Goal: Task Accomplishment & Management: Use online tool/utility

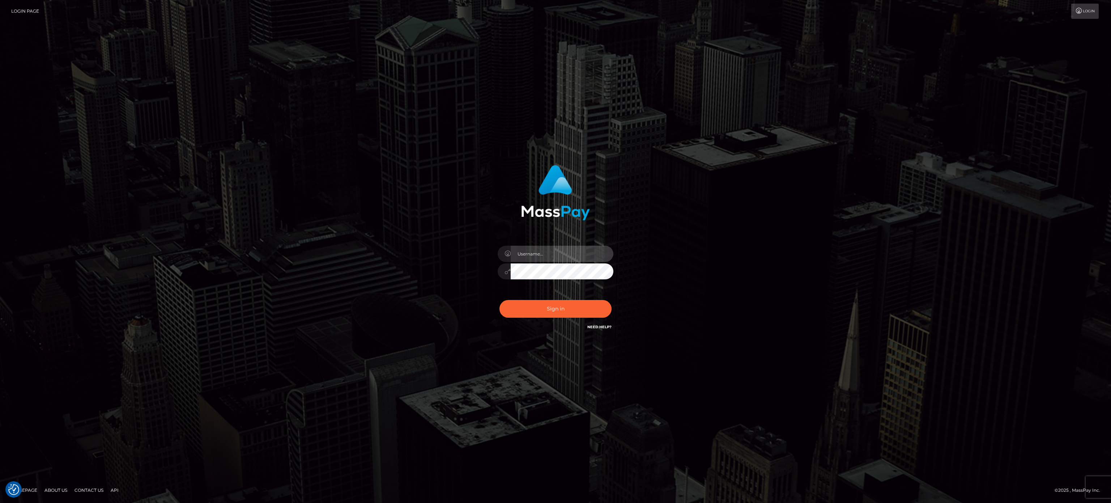
click at [540, 254] on input "text" at bounding box center [562, 254] width 103 height 16
type input "speralta"
drag, startPoint x: 506, startPoint y: 293, endPoint x: 525, endPoint y: 279, distance: 23.4
click at [507, 290] on div "speralta" at bounding box center [555, 267] width 127 height 55
click at [551, 303] on button "Sign in" at bounding box center [556, 309] width 112 height 18
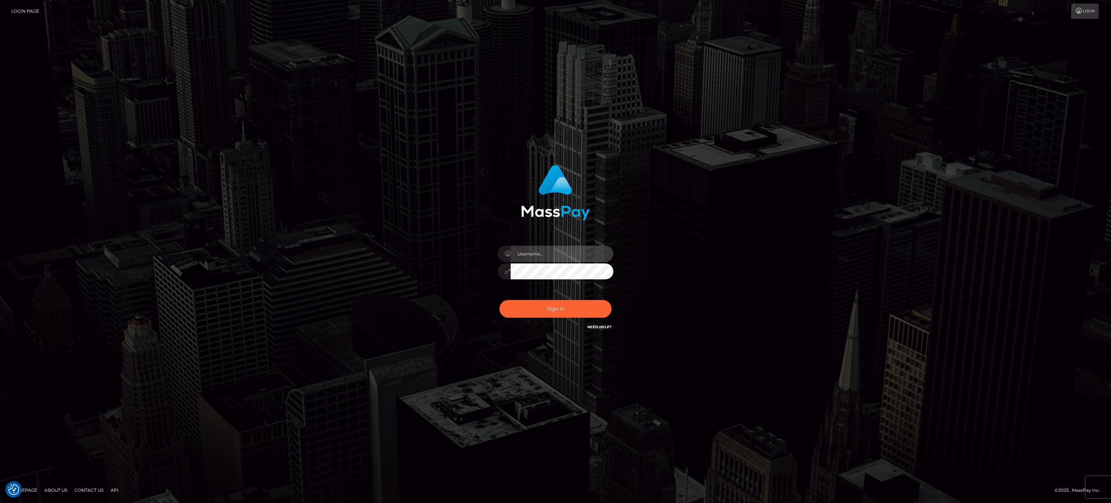
click at [590, 250] on input "text" at bounding box center [562, 254] width 103 height 16
type input "speralta"
click at [500, 300] on button "Sign in" at bounding box center [556, 309] width 112 height 18
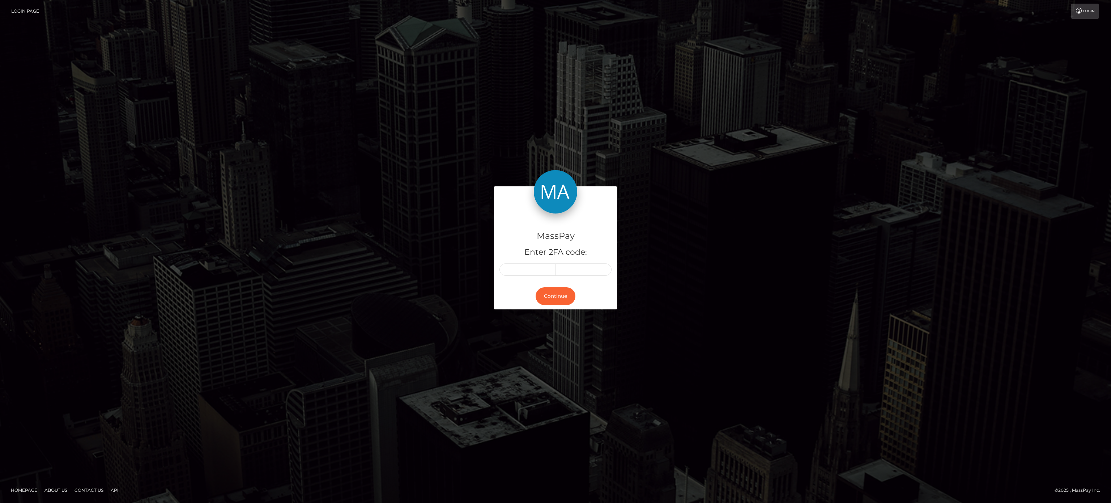
drag, startPoint x: 506, startPoint y: 268, endPoint x: 773, endPoint y: 179, distance: 280.8
click at [508, 268] on input "text" at bounding box center [509, 269] width 19 height 12
type input "7"
type input "0"
type input "7"
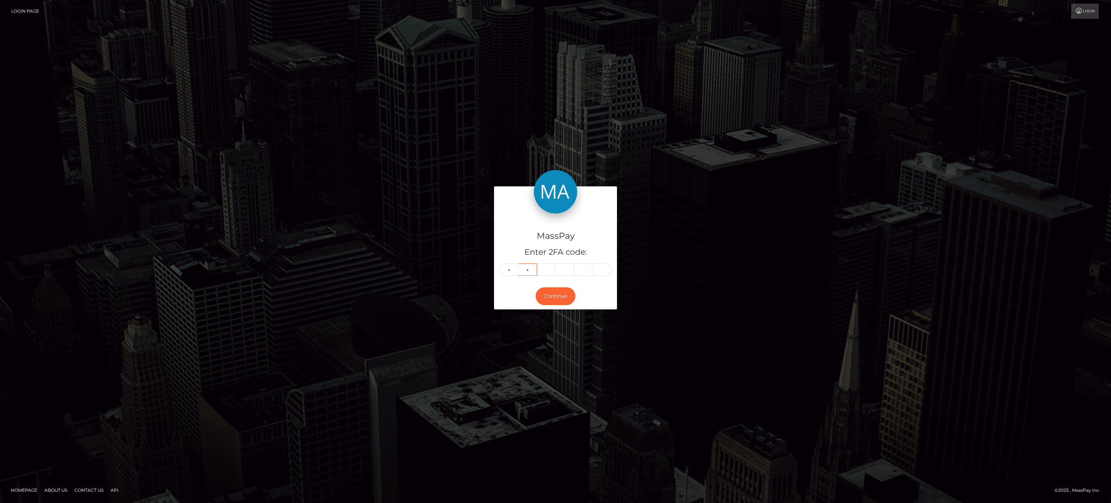
type input "8"
type input "0"
type input "3"
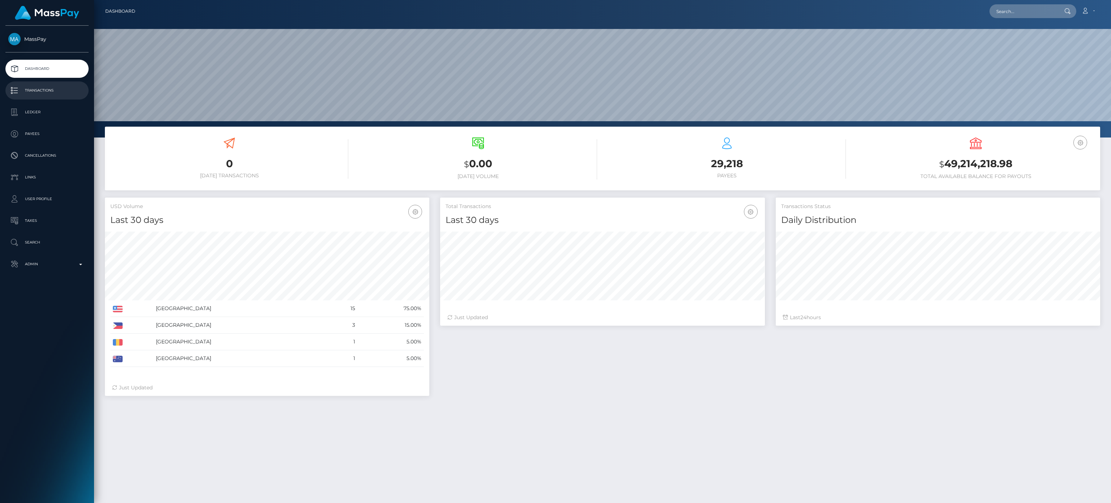
scroll to position [128, 324]
click at [77, 89] on p "Transactions" at bounding box center [46, 90] width 77 height 11
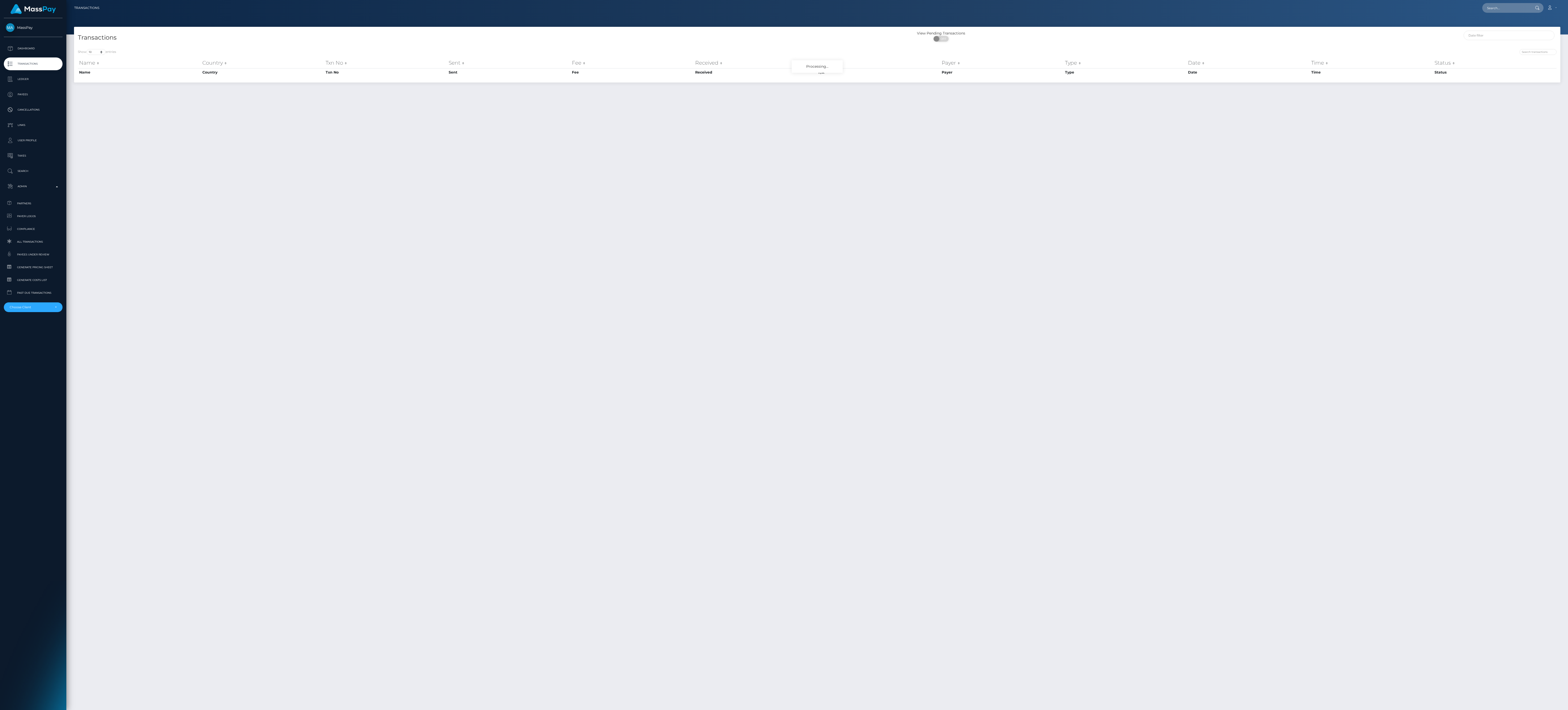
scroll to position [13, 0]
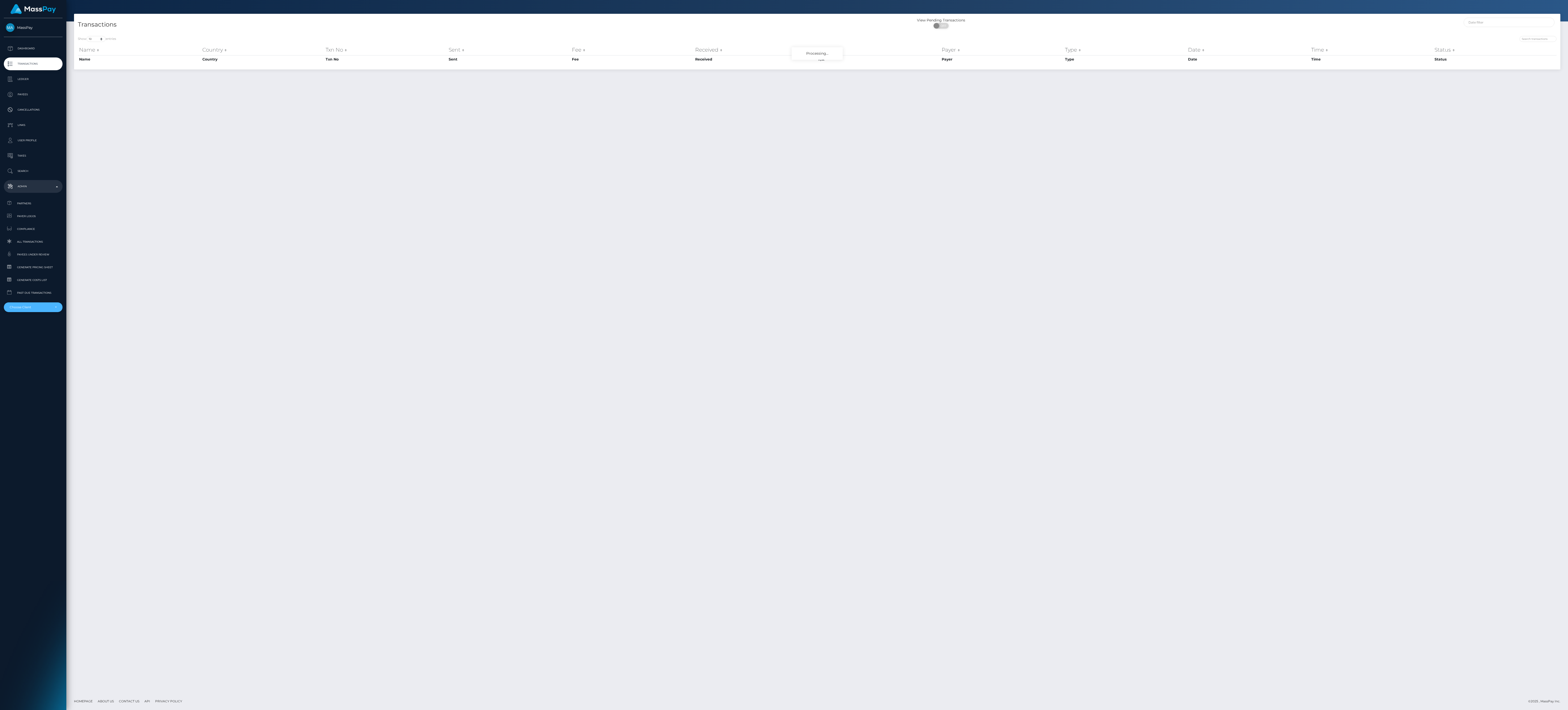
click at [43, 306] on div "Choose Client" at bounding box center [30, 307] width 41 height 4
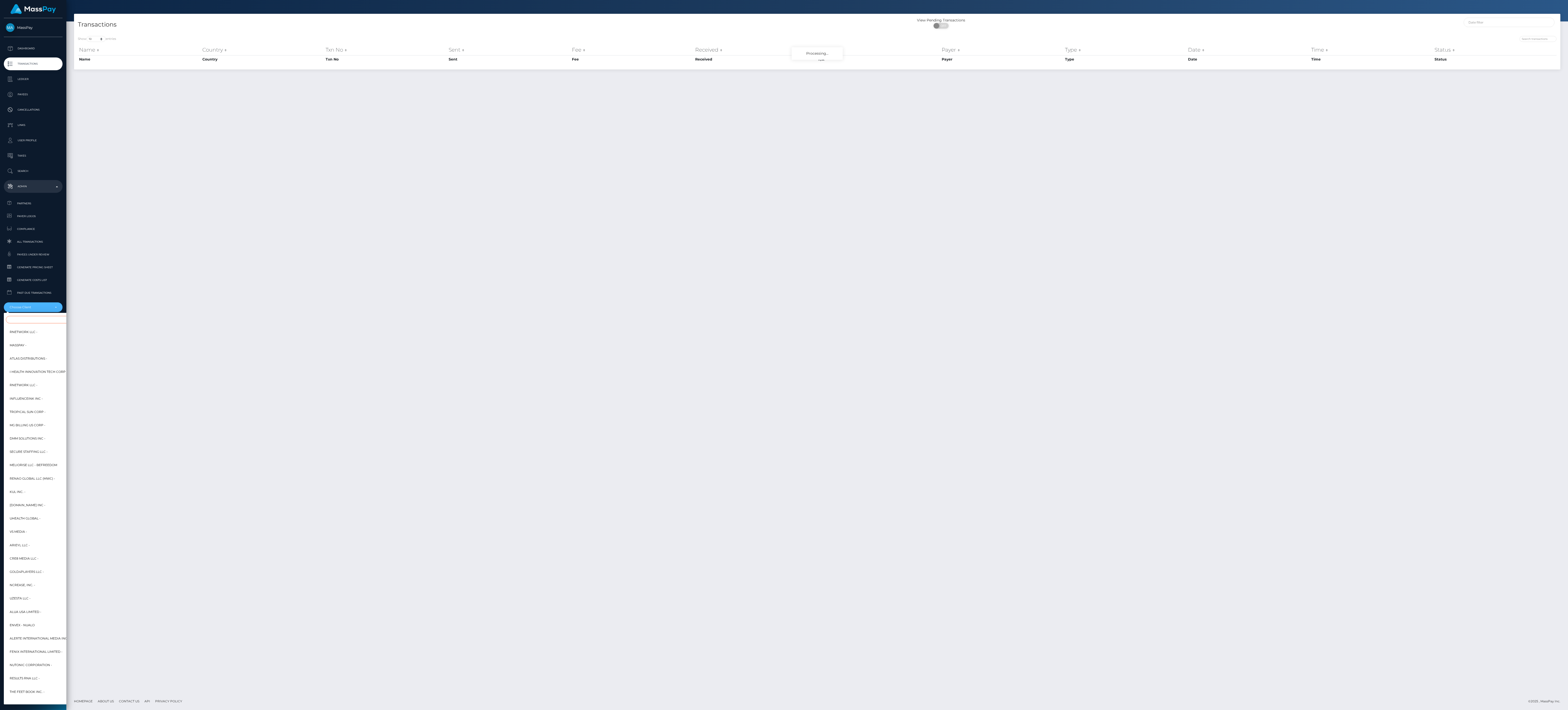
click at [44, 320] on input "Search" at bounding box center [61, 319] width 112 height 7
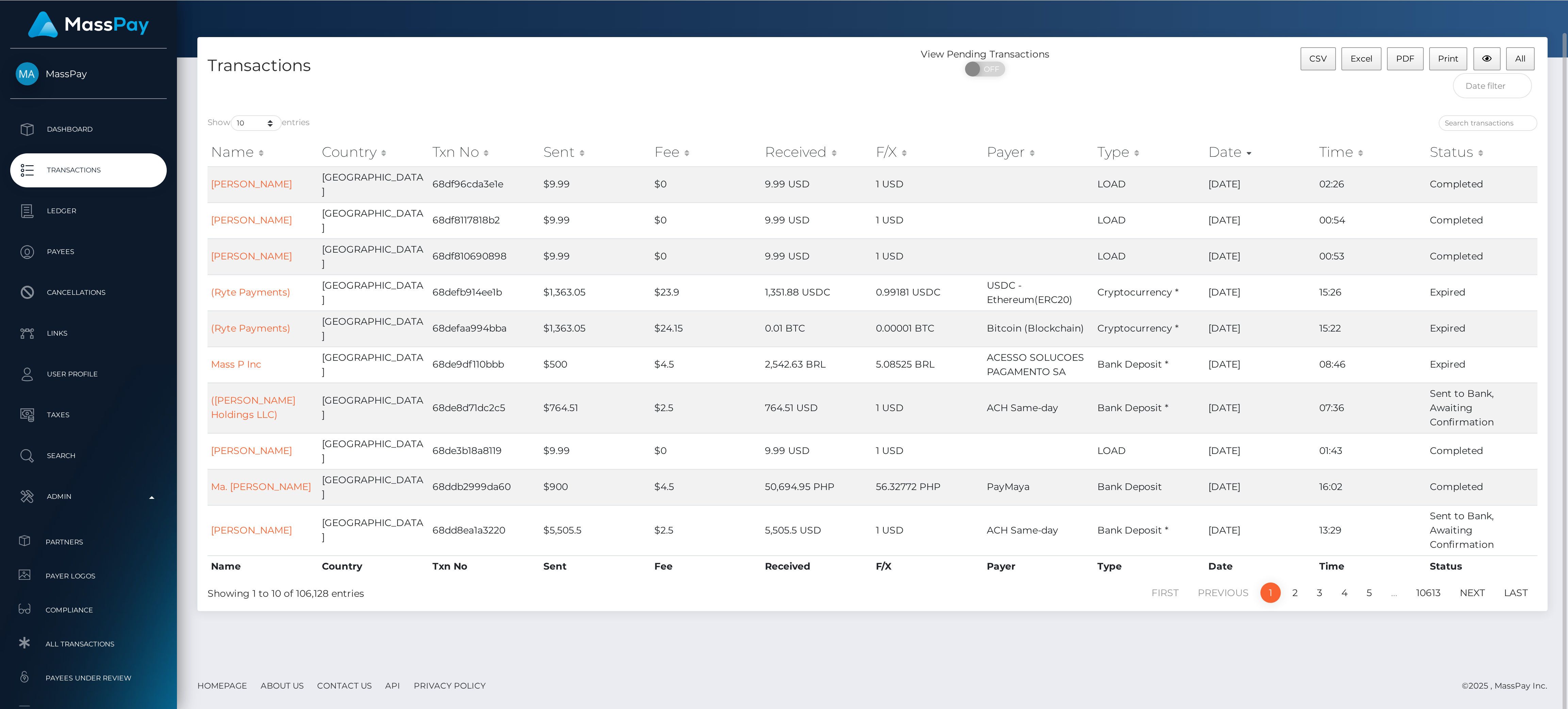
scroll to position [17, 0]
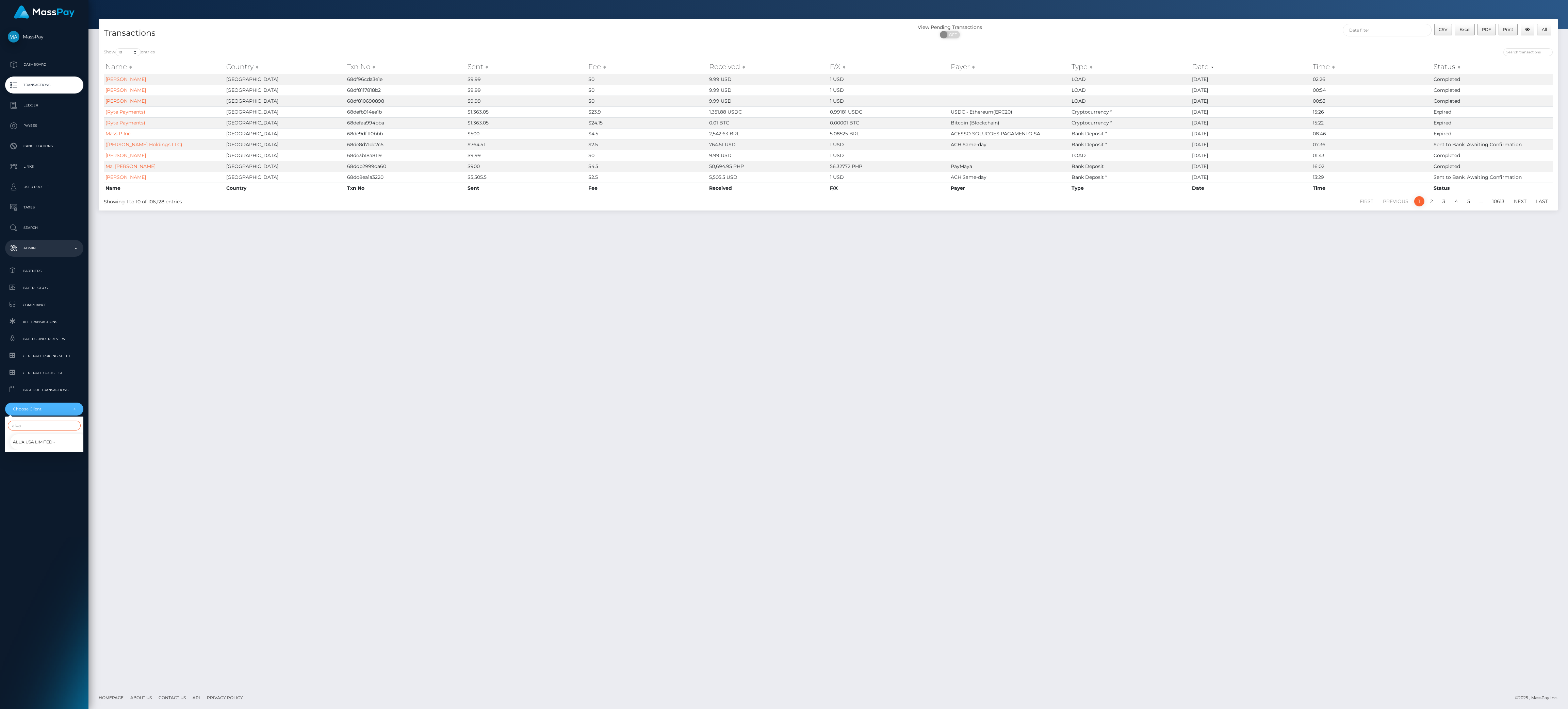
type input "alua"
click at [52, 442] on span "Alua USA Limited -" at bounding box center [34, 442] width 42 height 8
select select "23"
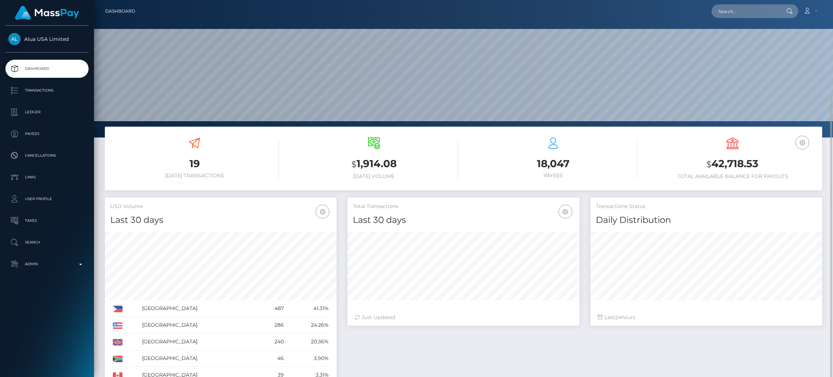
scroll to position [73, 0]
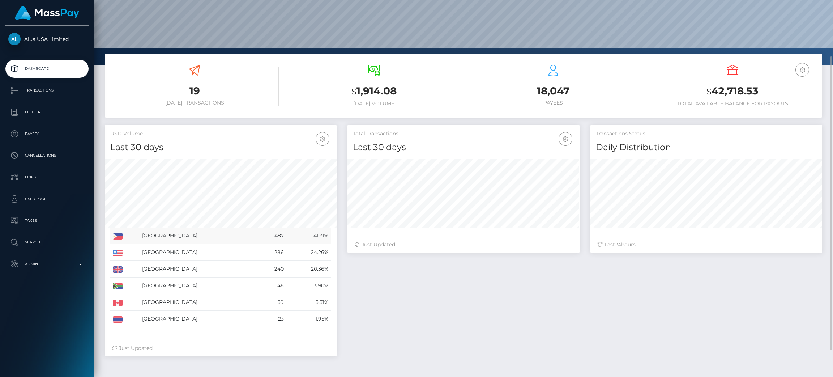
drag, startPoint x: 328, startPoint y: 316, endPoint x: 127, endPoint y: 227, distance: 220.4
click at [116, 235] on tbody "Philippines 487 41.31%" at bounding box center [220, 278] width 221 height 100
click at [339, 69] on div "$ 1,914.08 Today Volume" at bounding box center [374, 86] width 169 height 42
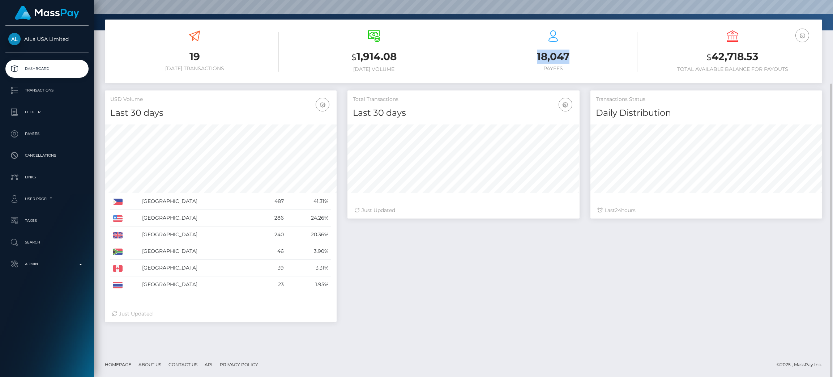
drag, startPoint x: 545, startPoint y: 54, endPoint x: 597, endPoint y: 58, distance: 51.9
click at [597, 58] on h3 "18,047" at bounding box center [553, 57] width 169 height 14
copy h3 "18,047"
click at [32, 90] on p "Transactions" at bounding box center [46, 90] width 77 height 11
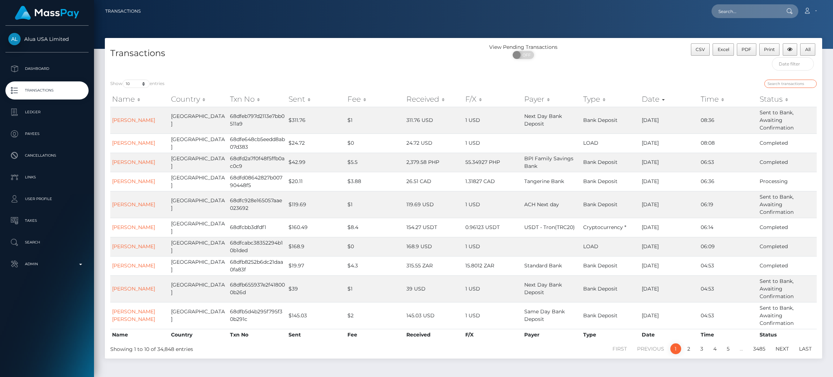
click at [771, 82] on input "search" at bounding box center [791, 84] width 52 height 8
click at [769, 81] on input "search" at bounding box center [791, 84] width 52 height 8
click at [782, 60] on input "text" at bounding box center [793, 63] width 42 height 13
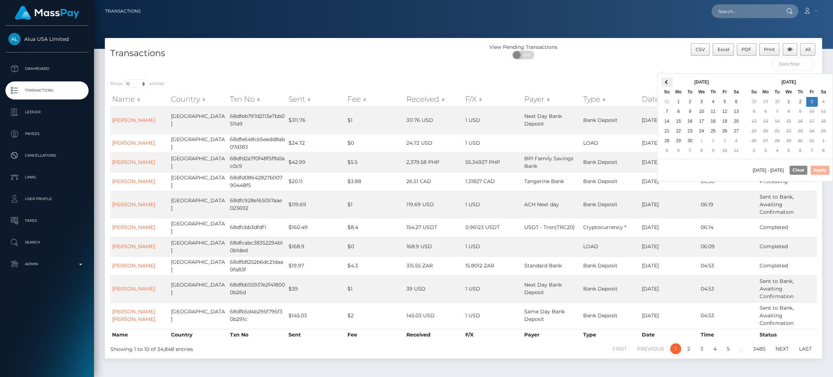
click at [667, 82] on span at bounding box center [667, 82] width 4 height 4
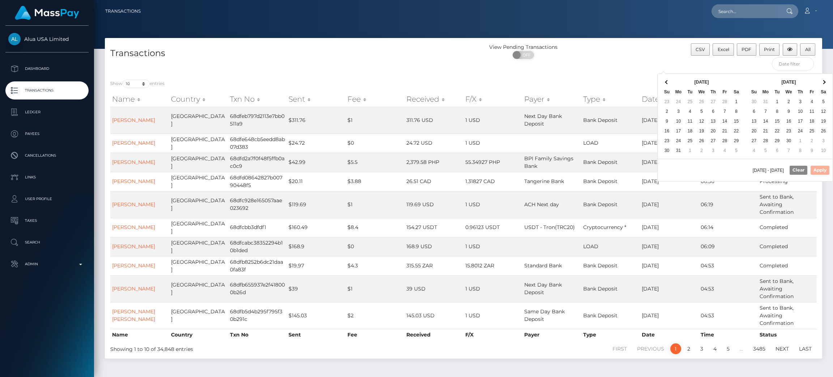
click at [667, 82] on span at bounding box center [667, 82] width 4 height 4
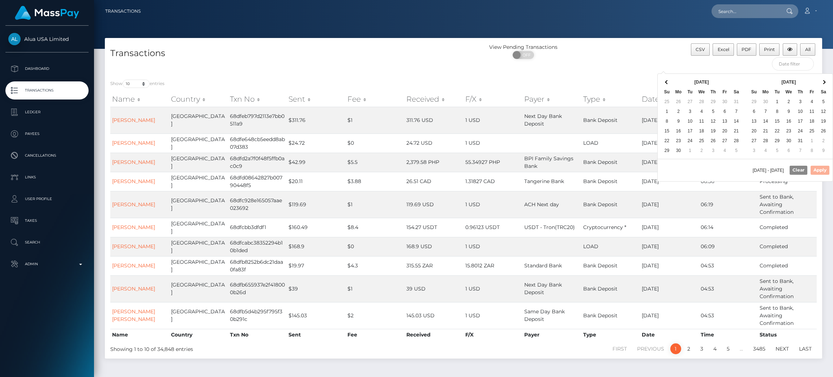
click at [667, 82] on span at bounding box center [667, 82] width 4 height 4
click at [667, 84] on th at bounding box center [668, 82] width 12 height 10
click at [824, 82] on span at bounding box center [824, 82] width 4 height 4
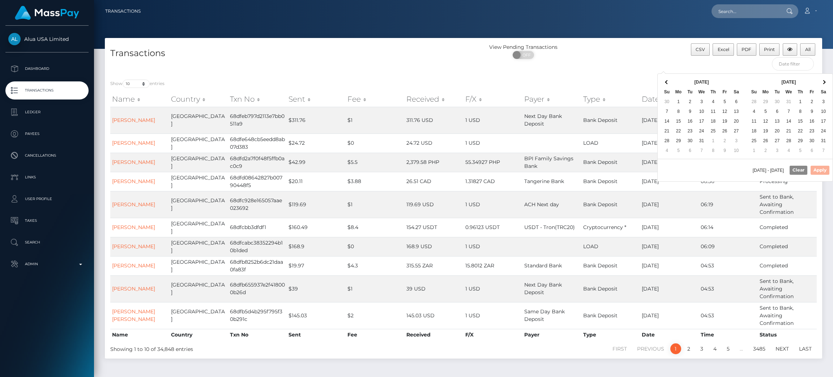
click at [824, 82] on span at bounding box center [824, 82] width 4 height 4
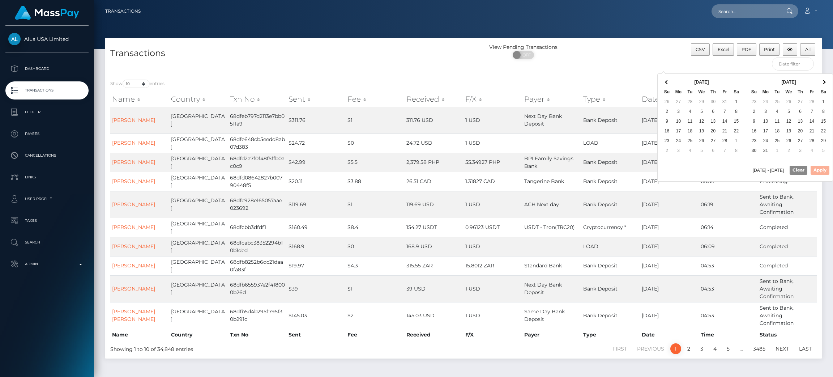
click at [824, 82] on span at bounding box center [824, 82] width 4 height 4
click at [668, 80] on th at bounding box center [668, 82] width 12 height 10
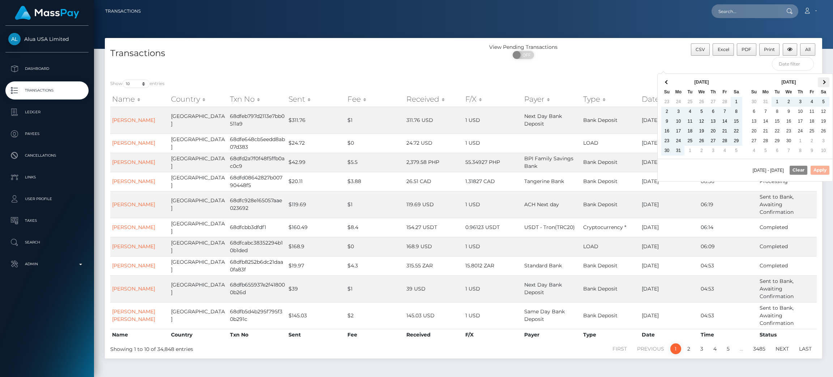
click at [824, 84] on th at bounding box center [824, 82] width 12 height 10
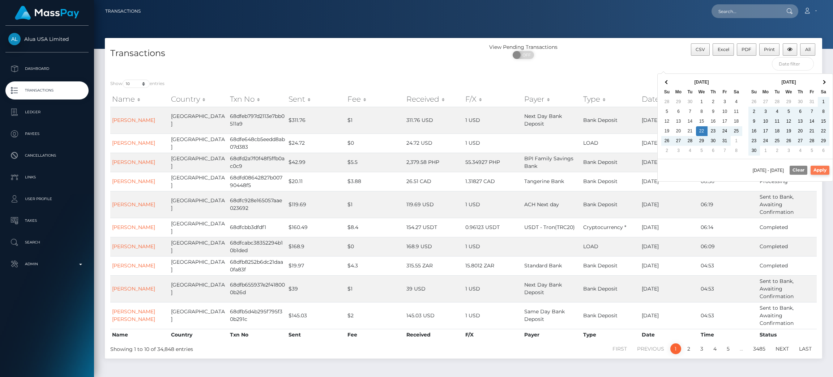
click at [815, 168] on button "Apply" at bounding box center [820, 170] width 19 height 9
type input "[DATE] - [DATE]"
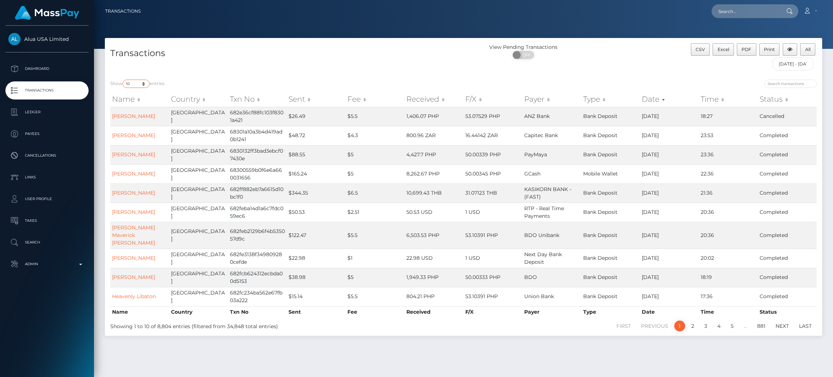
click at [140, 82] on select "10 25 50 100 250 500 1,000 3,500 All" at bounding box center [136, 84] width 27 height 8
select select "-1"
click at [123, 80] on select "10 25 50 100 250 500 1,000 3,500 All" at bounding box center [136, 84] width 27 height 8
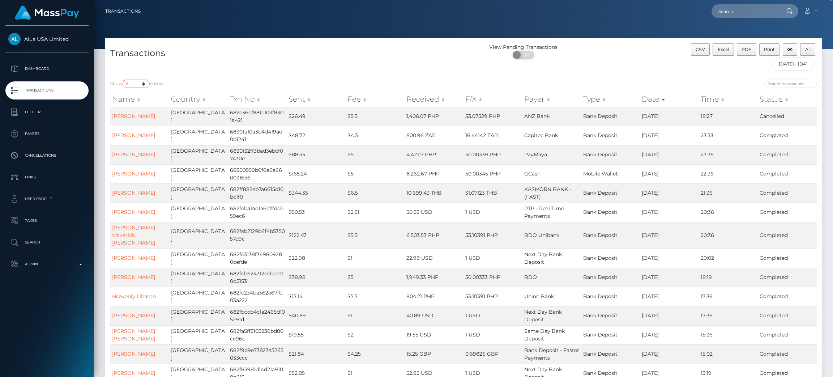
scroll to position [0, 0]
click at [723, 46] on span "Excel" at bounding box center [724, 48] width 12 height 5
